Goal: Information Seeking & Learning: Learn about a topic

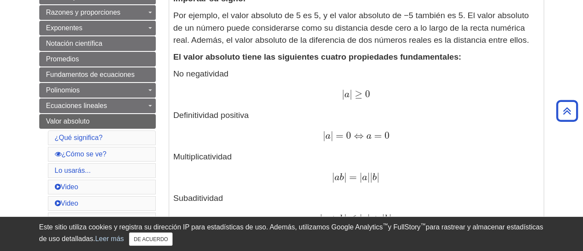
scroll to position [227, 0]
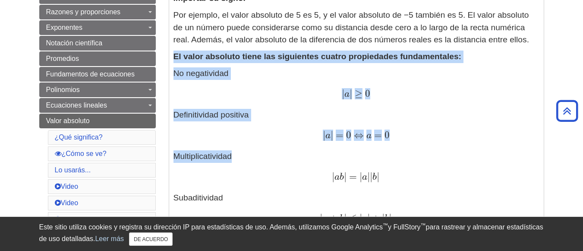
drag, startPoint x: 174, startPoint y: 55, endPoint x: 358, endPoint y: 171, distance: 217.1
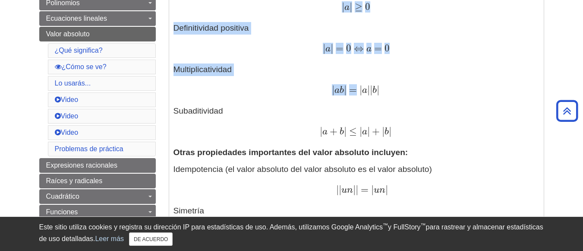
scroll to position [317, 0]
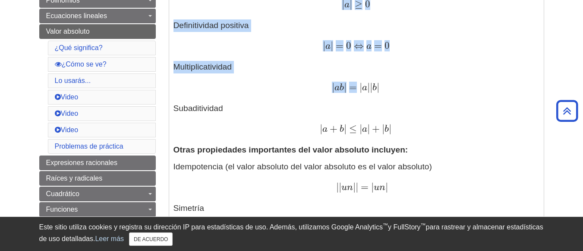
copy div "El valor absoluto tiene las siguientes cuatro propiedades fundamentales: No neg…"
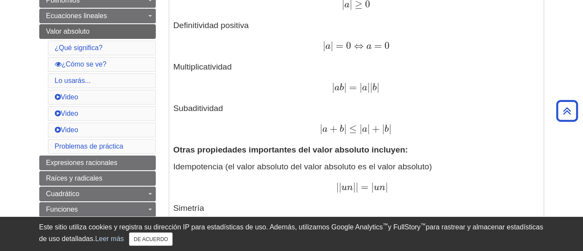
click at [408, 119] on p "No negatividad | a | ≥ 0 | a | ≥ 0 Definitividad positiva | a | = 0 ⇔ a = 0 | a…" at bounding box center [357, 57] width 366 height 158
click at [172, 66] on div "Definiciones: El valor absoluto (o módulo) | x | de un número real x es el valo…" at bounding box center [356, 214] width 375 height 706
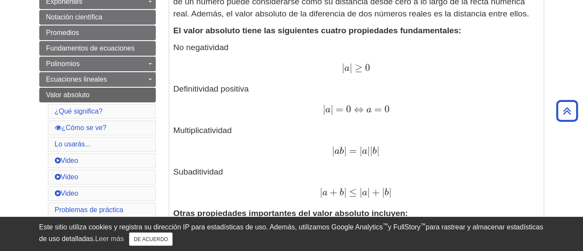
scroll to position [253, 0]
click at [174, 45] on font "No negatividad" at bounding box center [201, 46] width 55 height 9
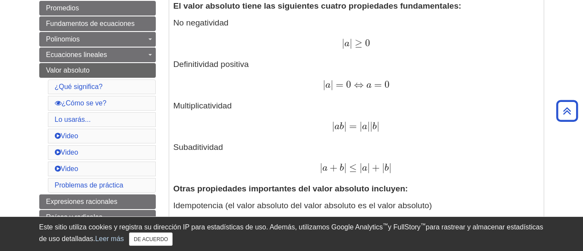
scroll to position [278, 0]
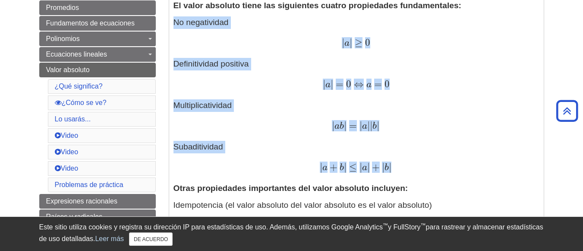
drag, startPoint x: 172, startPoint y: 21, endPoint x: 460, endPoint y: 164, distance: 321.5
click at [460, 164] on div "Definiciones: El valor absoluto (o módulo) | x | de un número real x es el valo…" at bounding box center [356, 252] width 375 height 706
copy p "No negatividad | a | ≥ 0 | a | ≥ 0 Definitividad positiva | a | = 0 ⇔ a = 0 | a…"
click at [424, 146] on p "No negatividad | a | ≥ 0 | a | ≥ 0 Definitividad positiva | a | = 0 ⇔ a = 0 | a…" at bounding box center [357, 95] width 366 height 158
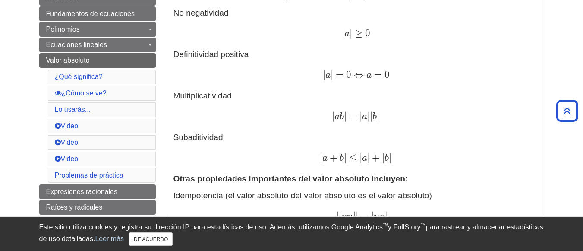
scroll to position [288, 0]
